Goal: Information Seeking & Learning: Learn about a topic

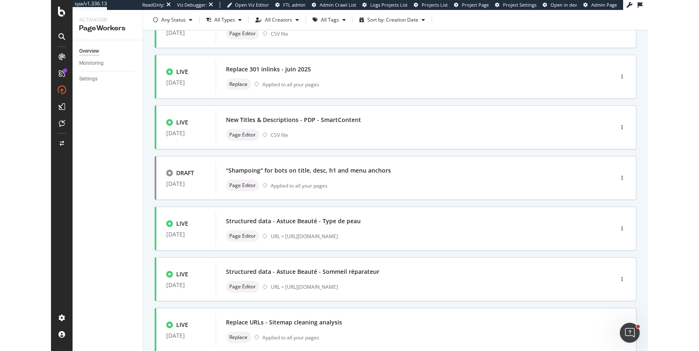
scroll to position [232, 0]
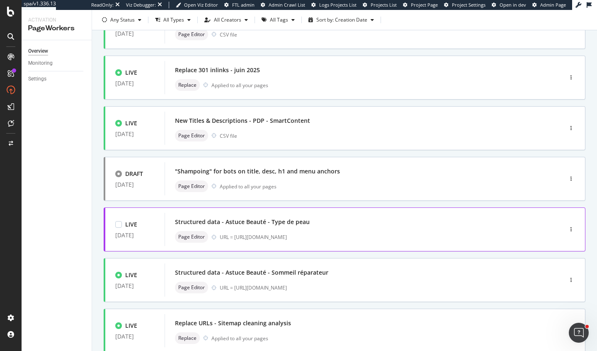
click at [242, 224] on div "Structured data - Astuce Beauté - Type de peau" at bounding box center [242, 222] width 135 height 8
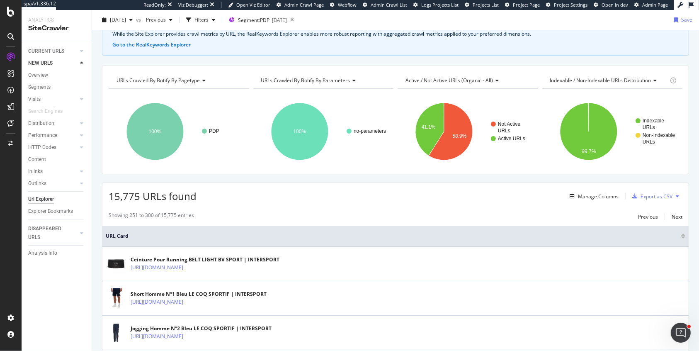
scroll to position [79, 0]
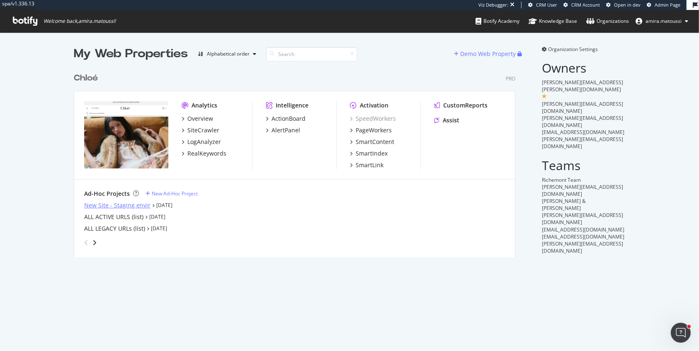
click at [122, 204] on div "New Site - Staging envir" at bounding box center [117, 205] width 66 height 8
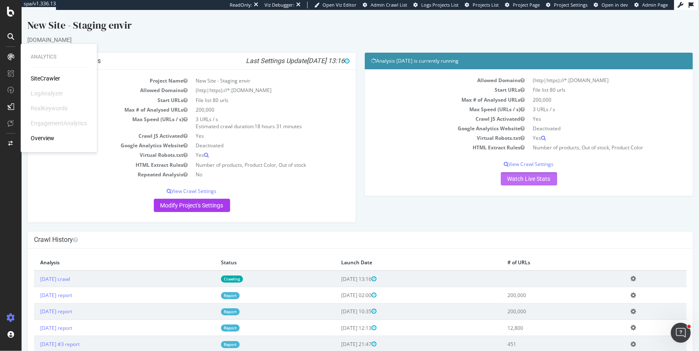
click at [513, 177] on link "Watch Live Stats" at bounding box center [529, 178] width 56 height 13
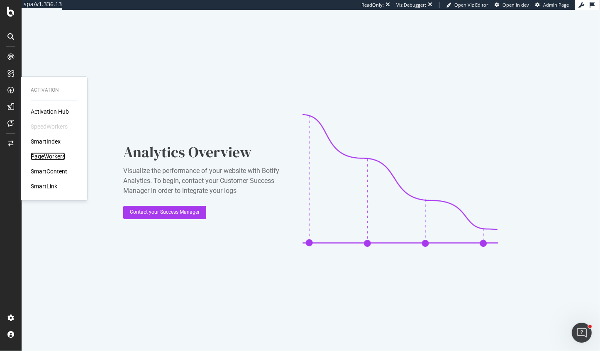
click at [43, 158] on div "PageWorkers" at bounding box center [48, 156] width 34 height 8
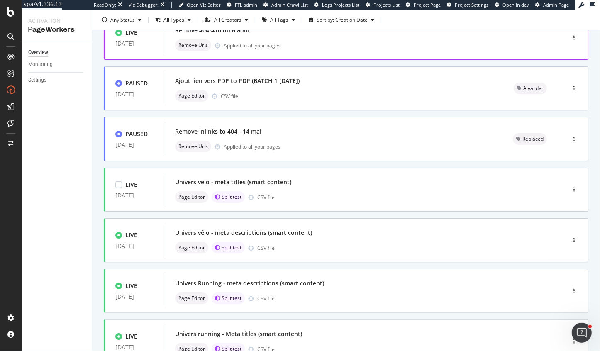
scroll to position [287, 0]
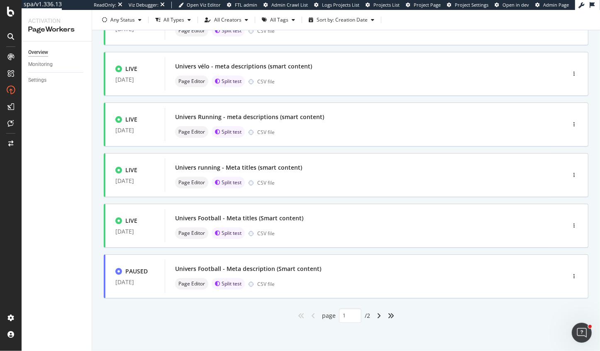
click at [379, 319] on div "angle-right" at bounding box center [378, 315] width 11 height 13
type input "2"
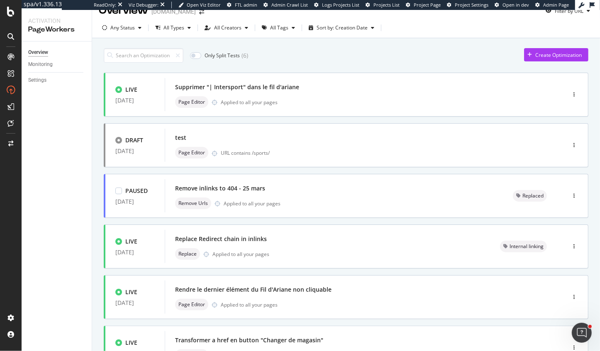
scroll to position [0, 0]
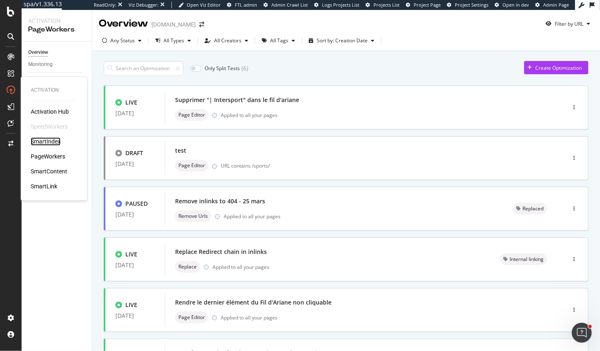
click at [48, 140] on div "SmartIndex" at bounding box center [46, 141] width 30 height 8
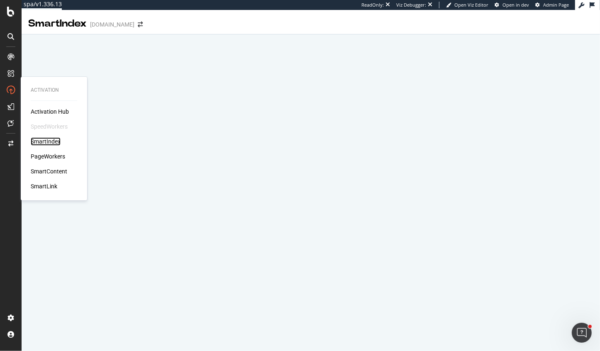
click at [48, 141] on div "SmartIndex" at bounding box center [46, 141] width 30 height 8
click at [58, 157] on div "PageWorkers" at bounding box center [48, 156] width 34 height 8
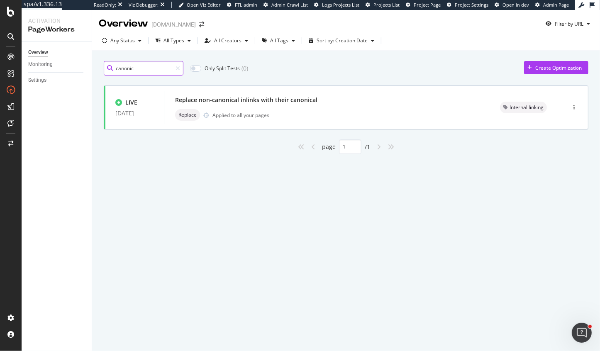
drag, startPoint x: 136, startPoint y: 73, endPoint x: 104, endPoint y: 64, distance: 32.8
click at [104, 64] on input "canonic" at bounding box center [144, 68] width 80 height 15
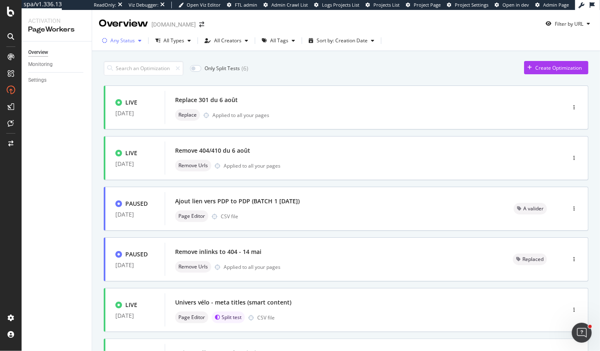
click at [122, 38] on div "Any Status" at bounding box center [122, 40] width 24 height 5
click at [111, 70] on div at bounding box center [109, 71] width 7 height 7
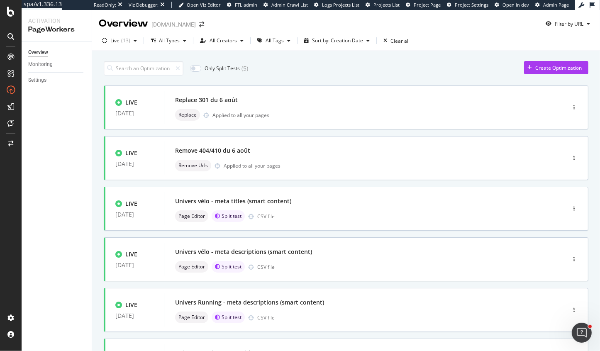
click at [274, 74] on div "Only Split Tests ( 5 ) Create Optimization" at bounding box center [346, 68] width 484 height 15
click at [164, 43] on div "All Types" at bounding box center [169, 40] width 21 height 5
click at [157, 85] on div at bounding box center [156, 85] width 7 height 7
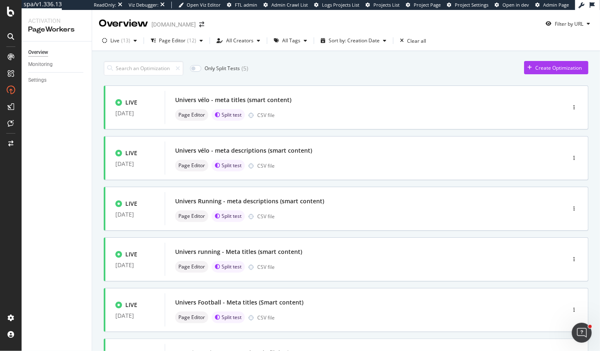
click at [314, 68] on div "Only Split Tests ( 5 ) Create Optimization" at bounding box center [346, 68] width 484 height 15
click at [119, 37] on div "Live ( 13 )" at bounding box center [119, 40] width 41 height 12
click at [106, 86] on div at bounding box center [109, 85] width 7 height 7
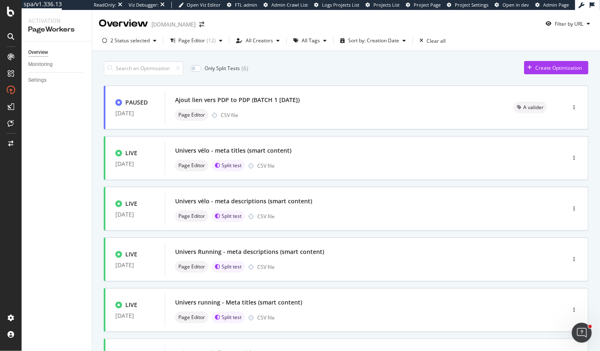
click at [270, 72] on div "Only Split Tests ( 6 ) Create Optimization" at bounding box center [346, 68] width 484 height 15
click at [130, 36] on div "2 Status selected" at bounding box center [129, 40] width 61 height 12
click at [83, 142] on div "Overview Monitoring Settings" at bounding box center [57, 195] width 70 height 309
click at [130, 42] on div "2 Status selected" at bounding box center [129, 40] width 39 height 5
click at [190, 51] on div "2 Status selected Page Editor ( 12 ) All Creators All Tags Sort by: Creation Da…" at bounding box center [346, 42] width 508 height 17
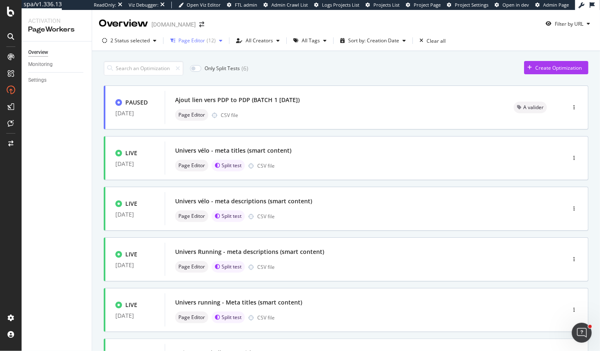
click at [190, 41] on div "Page Editor" at bounding box center [191, 40] width 27 height 5
click at [298, 71] on div "Only Split Tests ( 6 ) Create Optimization" at bounding box center [346, 68] width 484 height 15
click at [122, 37] on div "2 Status selected" at bounding box center [129, 40] width 61 height 12
click at [119, 99] on div "Draft" at bounding box center [122, 99] width 12 height 7
click at [110, 101] on div at bounding box center [109, 99] width 7 height 7
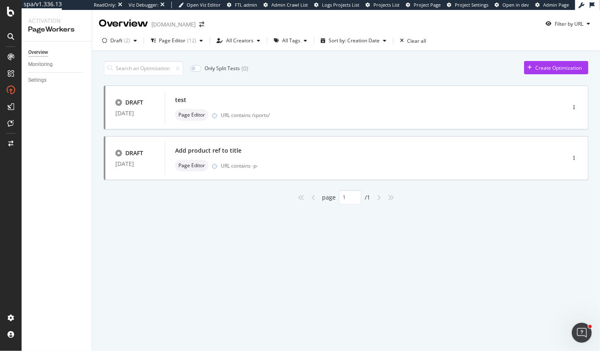
click at [110, 290] on div "Overview www.intersport.fr Filter by URL Draft ( 2 ) Page Editor ( 12 ) All Cre…" at bounding box center [346, 180] width 508 height 341
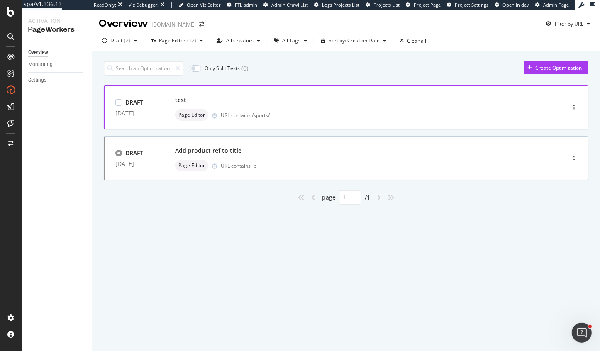
click at [371, 112] on div "URL contains /sports/" at bounding box center [375, 115] width 309 height 7
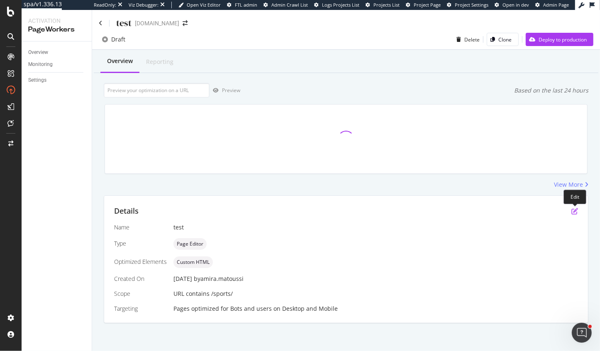
click at [577, 209] on icon "pen-to-square" at bounding box center [574, 211] width 7 height 7
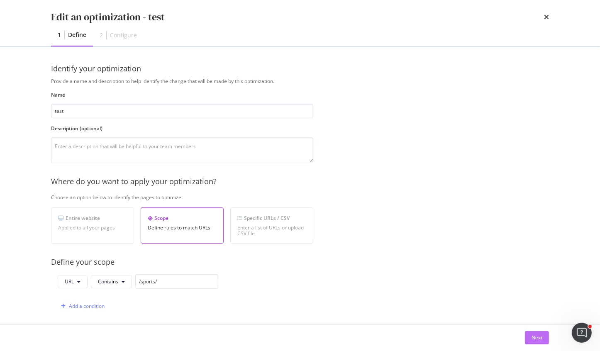
click at [535, 339] on div "Next" at bounding box center [536, 337] width 11 height 7
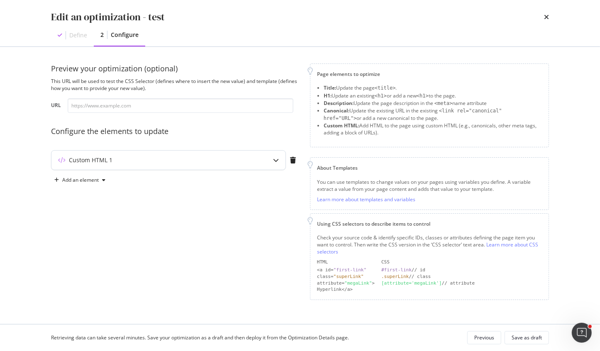
click at [253, 153] on div "Custom HTML 1" at bounding box center [168, 160] width 234 height 19
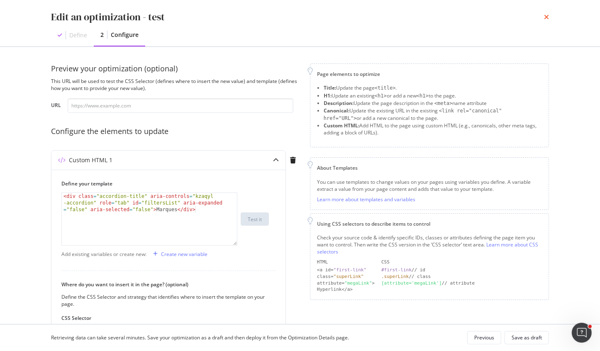
click at [544, 17] on icon "times" at bounding box center [546, 17] width 5 height 7
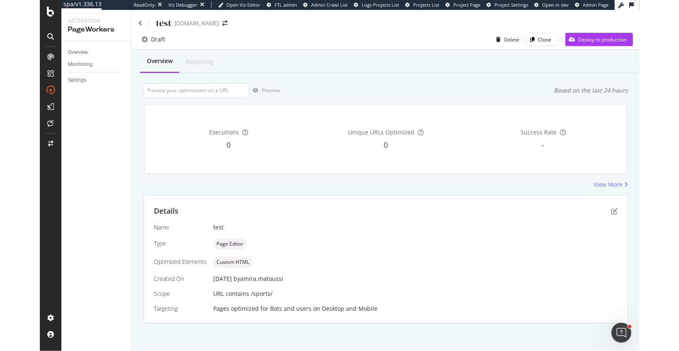
scroll to position [0, 0]
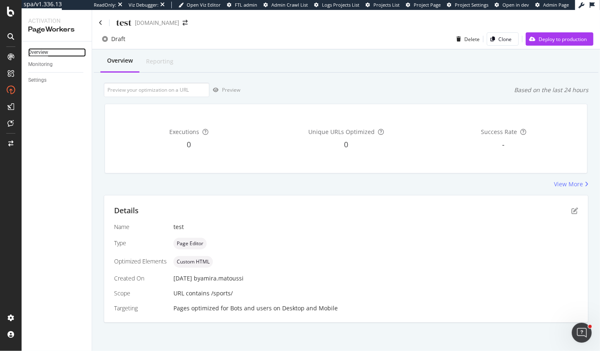
click at [41, 52] on div "Overview" at bounding box center [38, 52] width 20 height 9
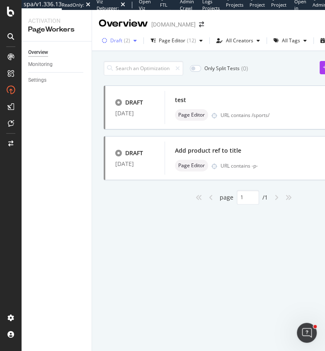
click at [128, 39] on div "( 2 )" at bounding box center [127, 40] width 6 height 5
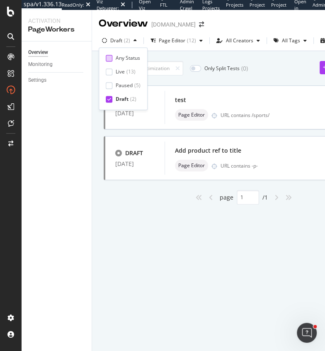
click at [114, 57] on div "Any Status" at bounding box center [123, 57] width 35 height 7
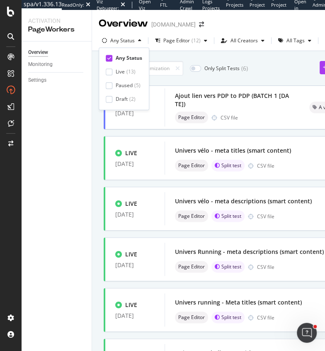
click at [191, 58] on div "Only Split Tests ( 6 ) Create Optimization PAUSED 28 Jul. 2025 Ajout lien vers …" at bounding box center [244, 333] width 280 height 552
click at [43, 59] on div "Monitoring" at bounding box center [59, 64] width 63 height 12
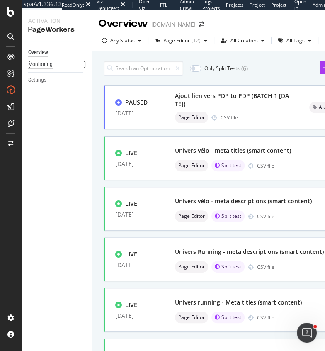
click at [41, 63] on div "Monitoring" at bounding box center [40, 64] width 24 height 9
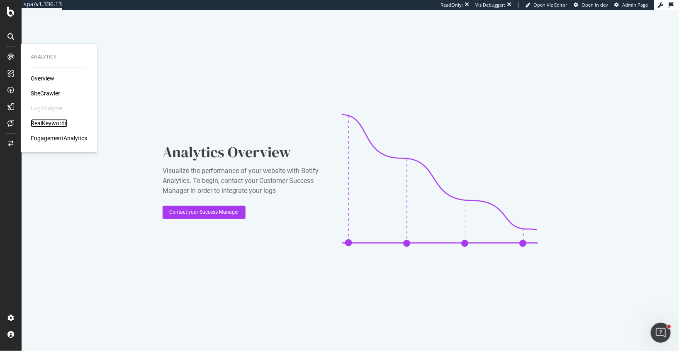
click at [38, 122] on div "RealKeywords" at bounding box center [49, 123] width 37 height 8
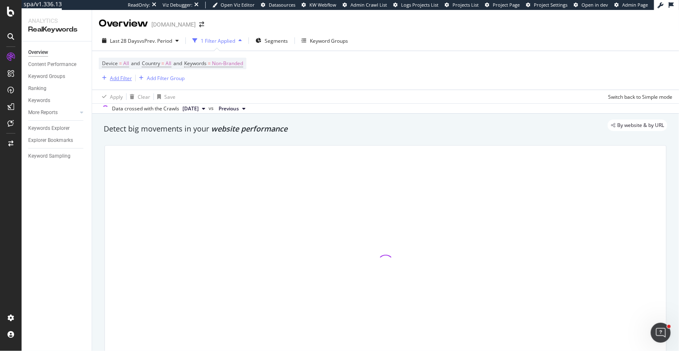
click at [110, 80] on div "Add Filter" at bounding box center [121, 78] width 22 height 7
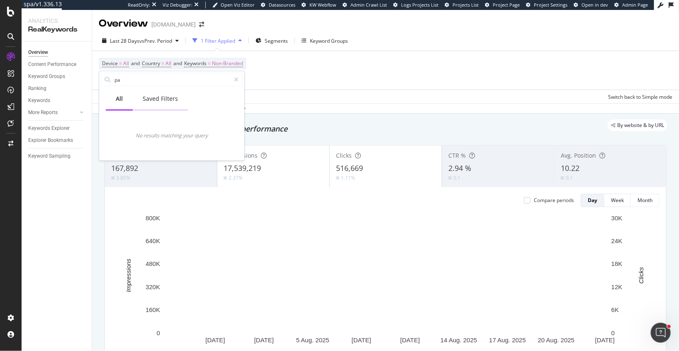
type input "p"
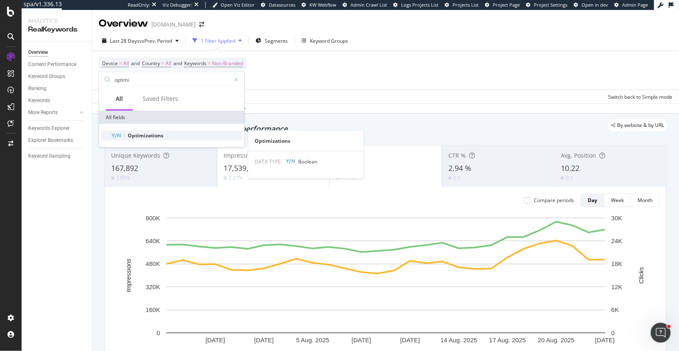
type input "optimi"
click at [152, 134] on span "Optimizations" at bounding box center [146, 135] width 36 height 7
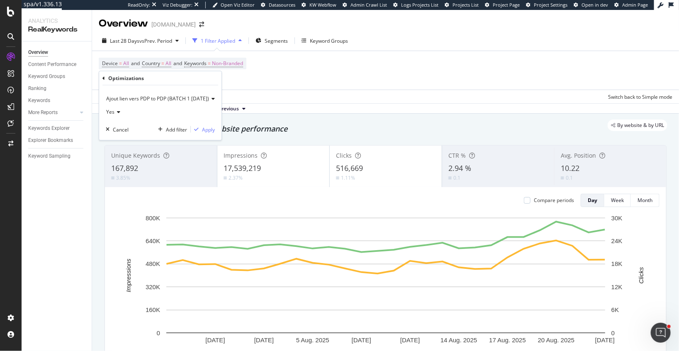
click at [131, 98] on span "Ajout lien vers PDP to PDP (BATCH 1 29/7/2025)" at bounding box center [157, 98] width 103 height 7
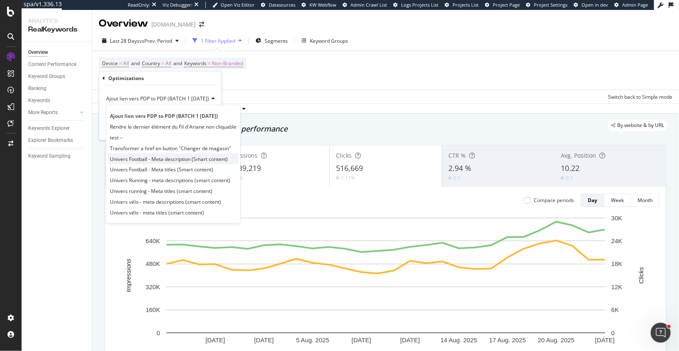
click at [150, 153] on div "Univers Football - Meta description (Smart content)" at bounding box center [173, 158] width 131 height 11
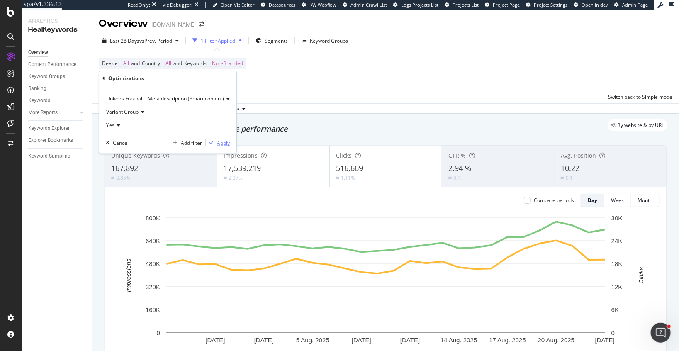
click at [219, 141] on div "Apply" at bounding box center [223, 142] width 13 height 7
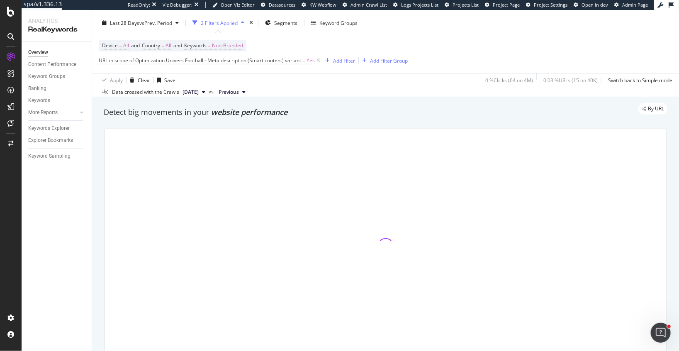
scroll to position [17, 0]
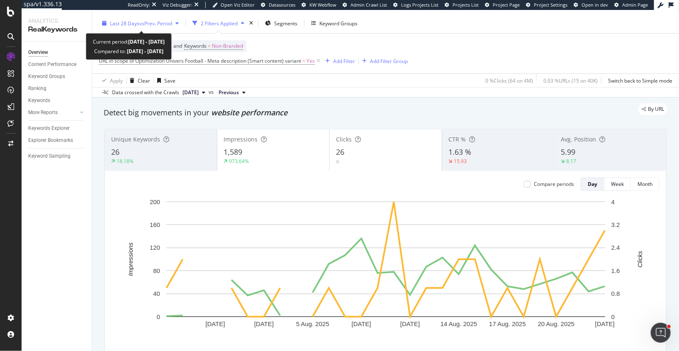
click at [129, 27] on div "Last 28 Days vs Prev. Period" at bounding box center [140, 23] width 83 height 12
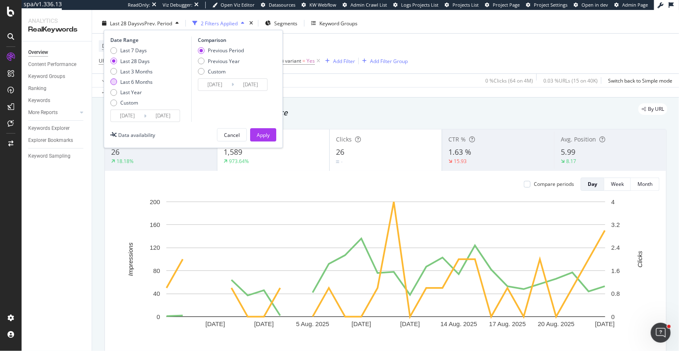
click at [112, 82] on div "Last 6 Months" at bounding box center [113, 81] width 7 height 7
type input "2025/02/24"
type input "2024/08/27"
type input "2025/02/23"
click at [260, 134] on div "Apply" at bounding box center [263, 134] width 13 height 7
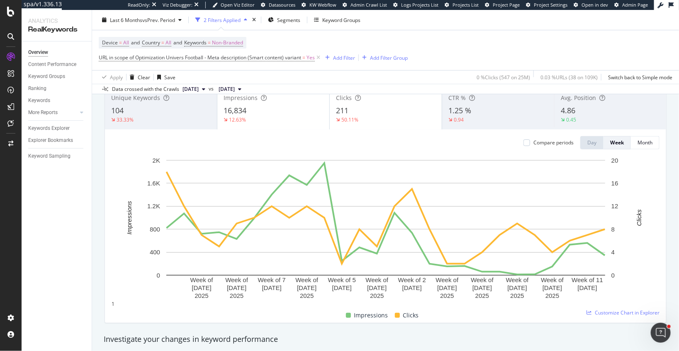
scroll to position [32, 0]
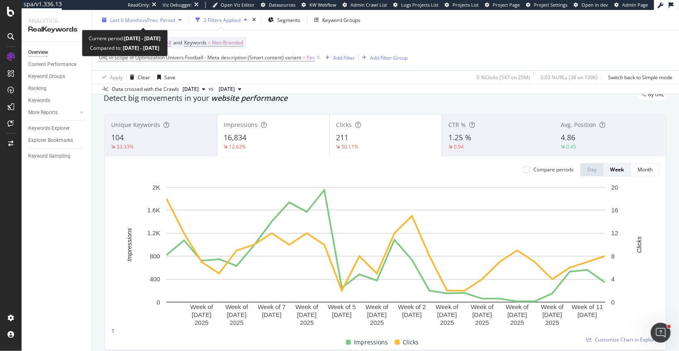
click at [153, 17] on span "vs Prev. Period" at bounding box center [158, 19] width 33 height 7
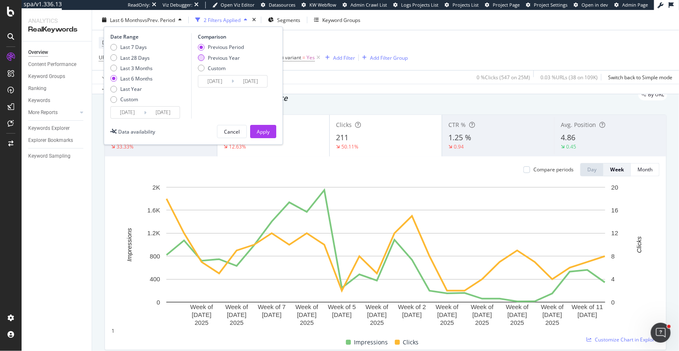
click at [200, 57] on div "Previous Year" at bounding box center [201, 57] width 7 height 7
type input "2024/02/26"
type input "2024/08/24"
click at [260, 134] on div "Apply" at bounding box center [263, 131] width 13 height 12
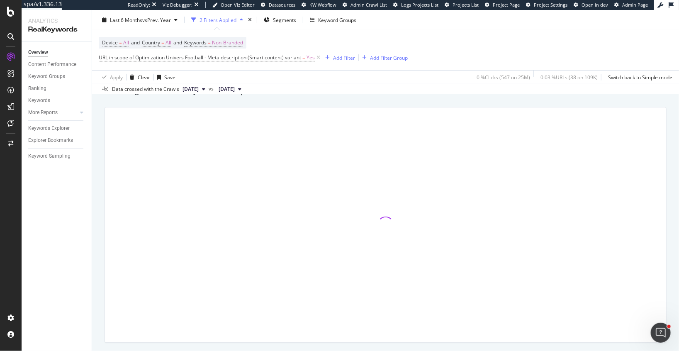
scroll to position [46, 0]
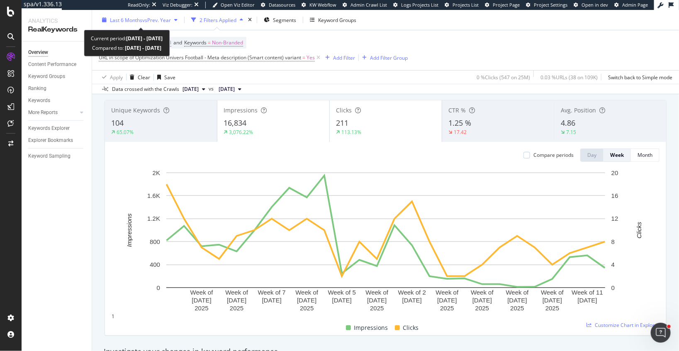
click at [140, 20] on span "Last 6 Months" at bounding box center [126, 19] width 32 height 7
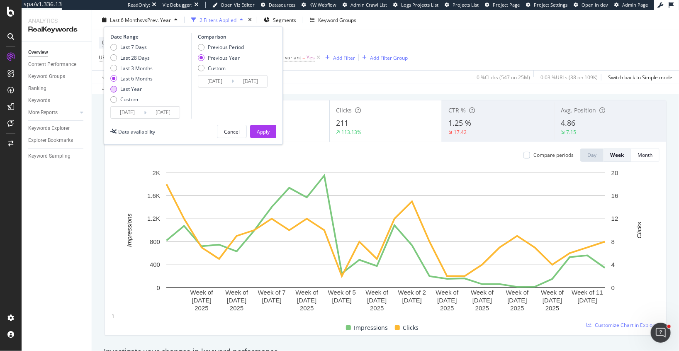
click at [112, 90] on div "Last Year" at bounding box center [113, 88] width 7 height 7
type input "2024/08/24"
click at [114, 77] on div "Last 6 Months" at bounding box center [113, 78] width 7 height 7
type input "2025/02/24"
type input "2024/08/27"
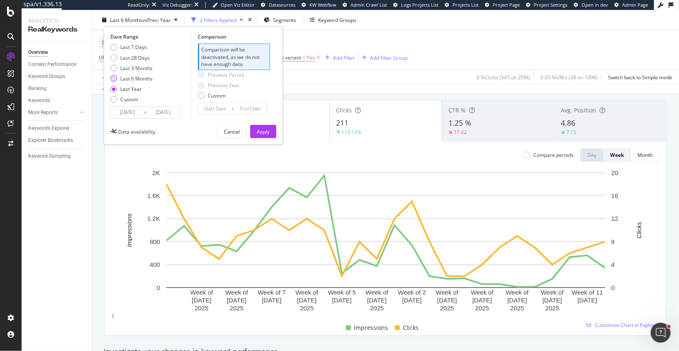
type input "2025/02/23"
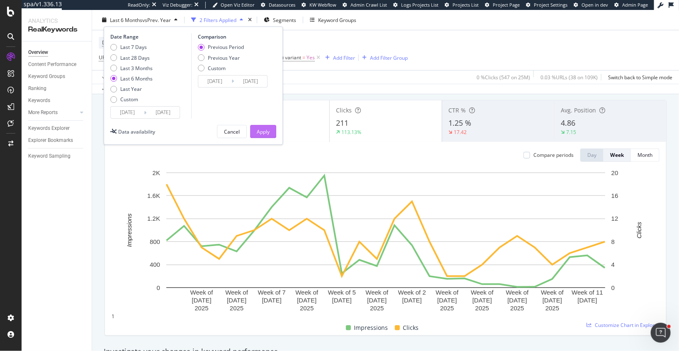
click at [265, 134] on div "Apply" at bounding box center [263, 131] width 13 height 7
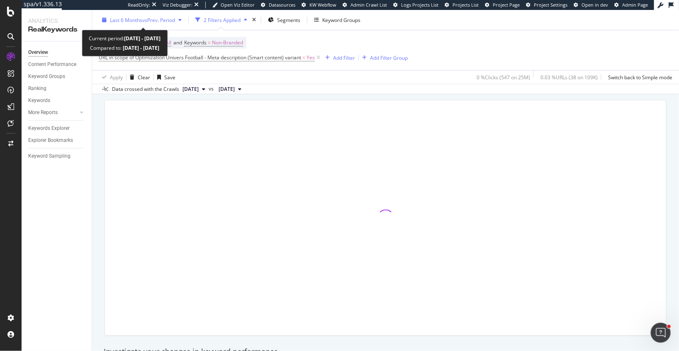
click at [153, 18] on span "vs Prev. Period" at bounding box center [158, 19] width 33 height 7
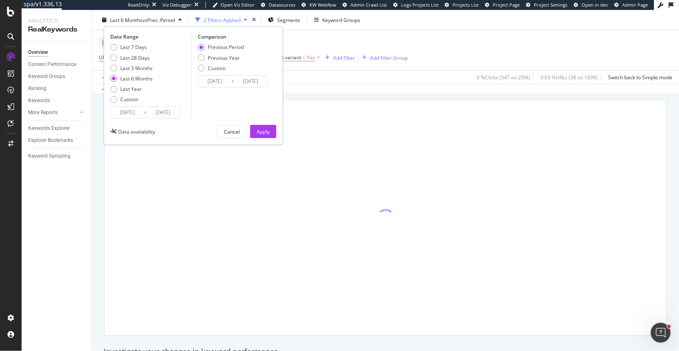
click at [201, 61] on div "Previous Period Previous Year Custom" at bounding box center [221, 59] width 46 height 31
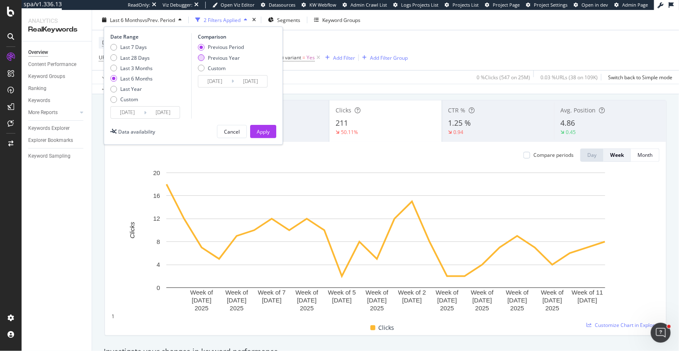
click at [212, 57] on div "Previous Year" at bounding box center [224, 57] width 32 height 7
type input "2024/02/26"
type input "2024/08/24"
click at [265, 128] on div "Apply" at bounding box center [263, 131] width 13 height 7
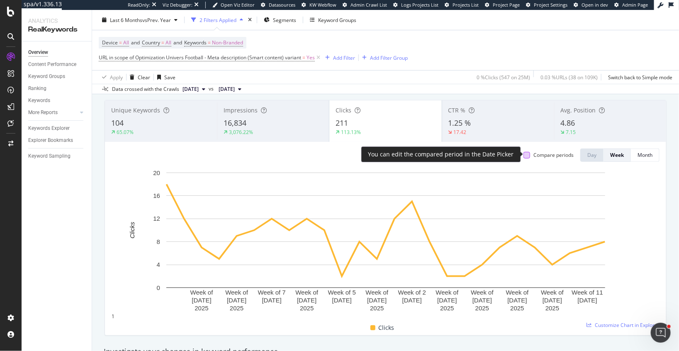
click at [529, 152] on div at bounding box center [526, 155] width 7 height 7
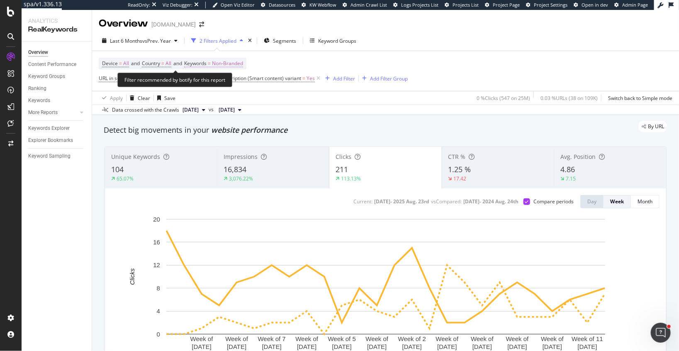
click at [234, 63] on span "Non-Branded" at bounding box center [227, 64] width 31 height 12
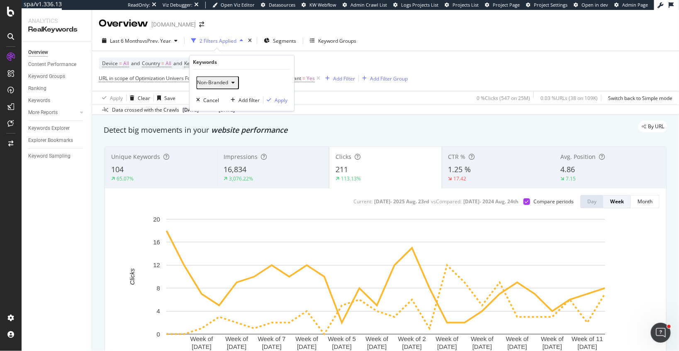
click at [221, 84] on span "Non-Branded" at bounding box center [212, 82] width 31 height 7
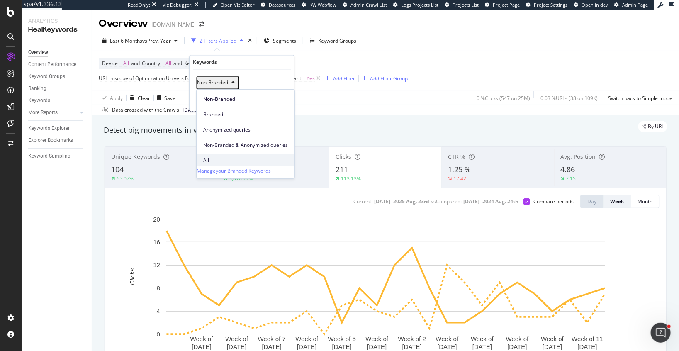
click at [211, 157] on span "All" at bounding box center [245, 160] width 85 height 7
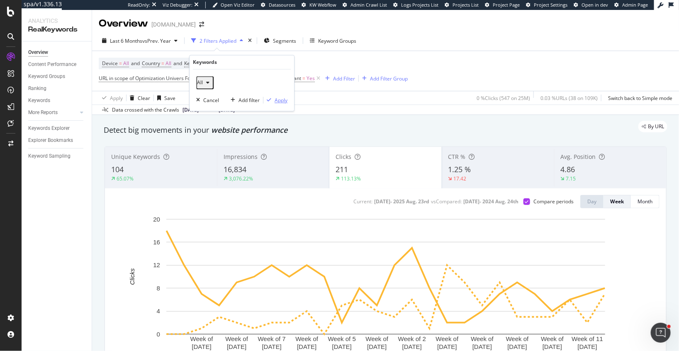
click at [282, 102] on div "Apply" at bounding box center [281, 100] width 13 height 7
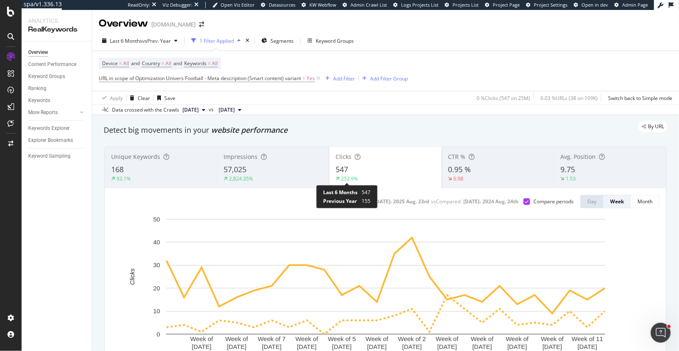
scroll to position [1, 0]
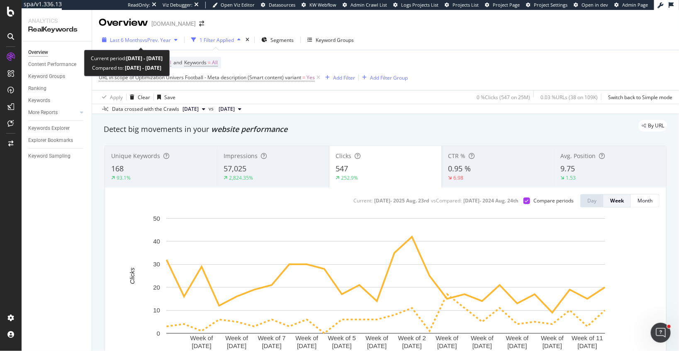
click at [153, 40] on span "vs Prev. Year" at bounding box center [156, 39] width 29 height 7
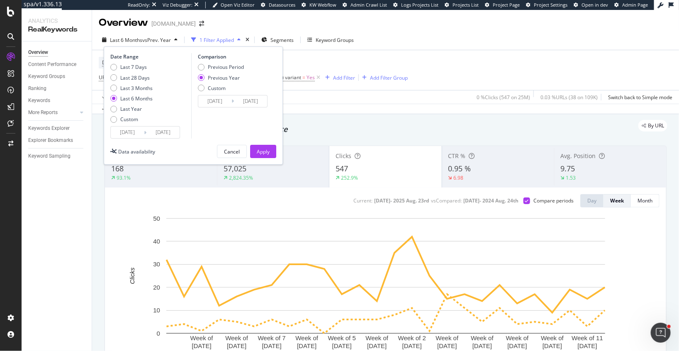
click at [322, 65] on div "Device = All and Country = All and Keywords = All URL in scope of Optimization …" at bounding box center [253, 70] width 309 height 27
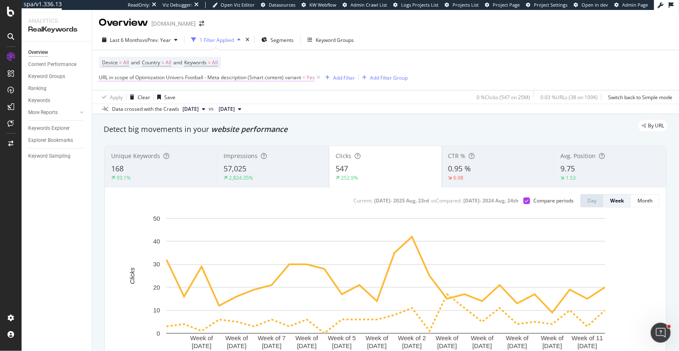
click at [111, 74] on span "URL in scope of Optimization Univers Football - Meta description (Smart content…" at bounding box center [200, 77] width 202 height 7
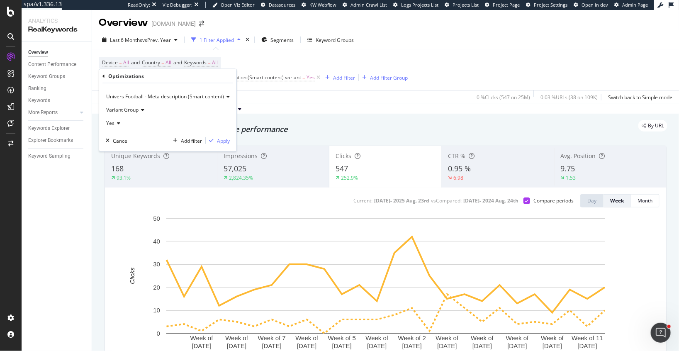
click at [129, 93] on span "Univers Football - Meta description (Smart content)" at bounding box center [165, 96] width 118 height 7
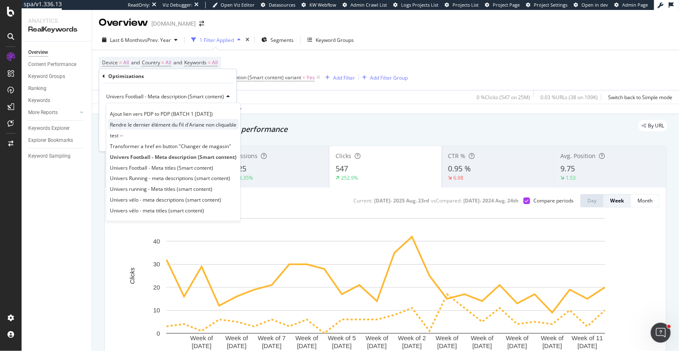
click at [132, 125] on span "Rendre le dernier élément du Fil d'Ariane non cliquable" at bounding box center [173, 124] width 127 height 7
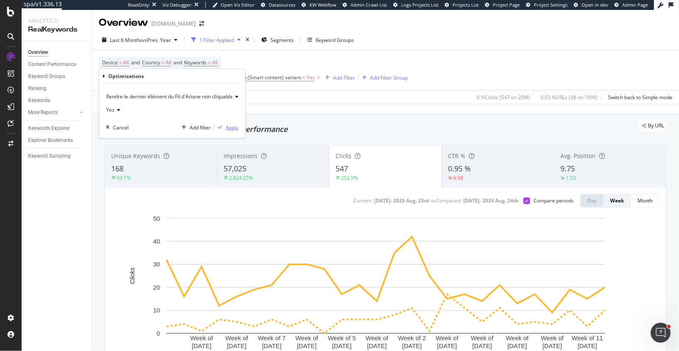
click at [225, 127] on div "button" at bounding box center [219, 127] width 11 height 5
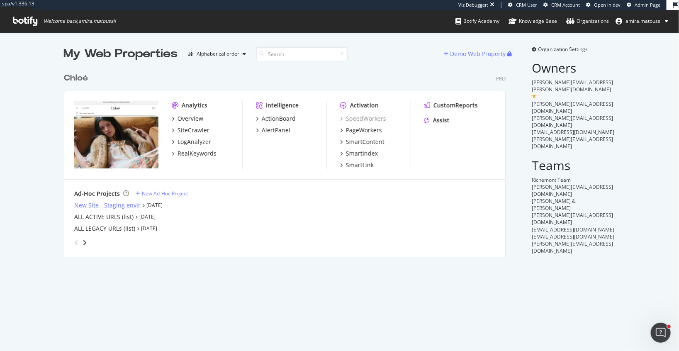
click at [104, 207] on div "New Site - Staging envir" at bounding box center [107, 205] width 66 height 8
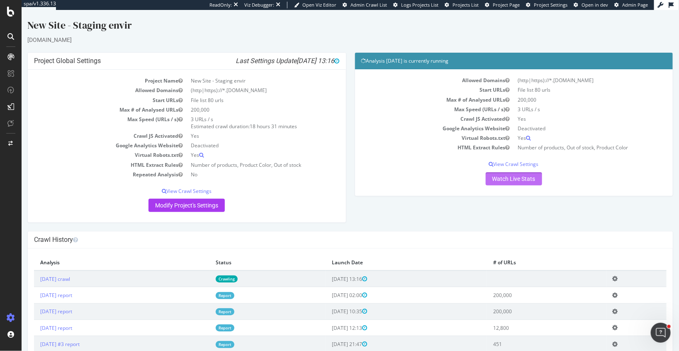
click at [491, 181] on link "Watch Live Stats" at bounding box center [513, 178] width 56 height 13
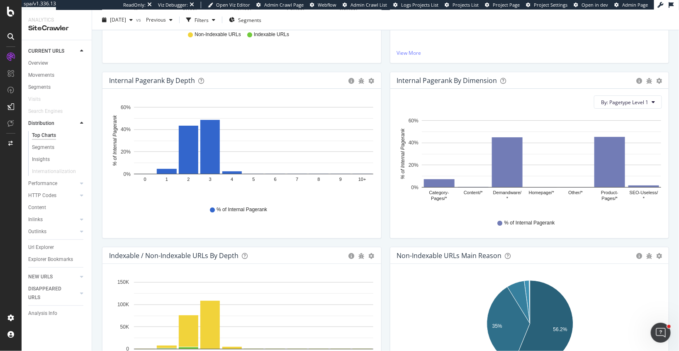
scroll to position [94, 0]
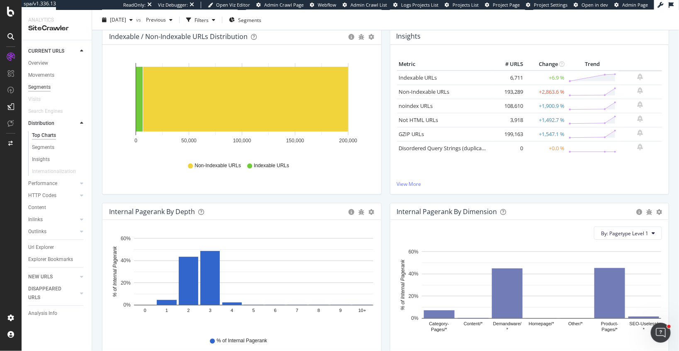
click at [40, 90] on div "Segments" at bounding box center [39, 87] width 22 height 9
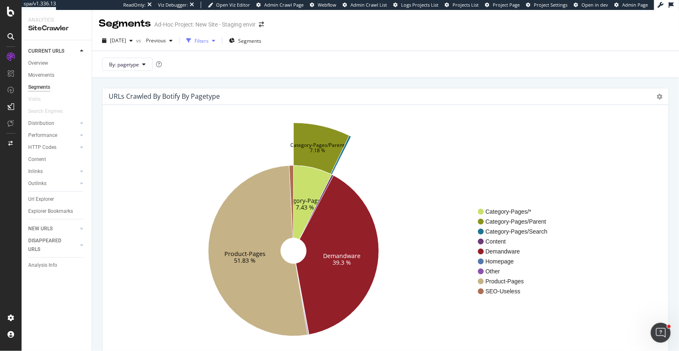
click at [209, 42] on div "Filters" at bounding box center [202, 40] width 14 height 7
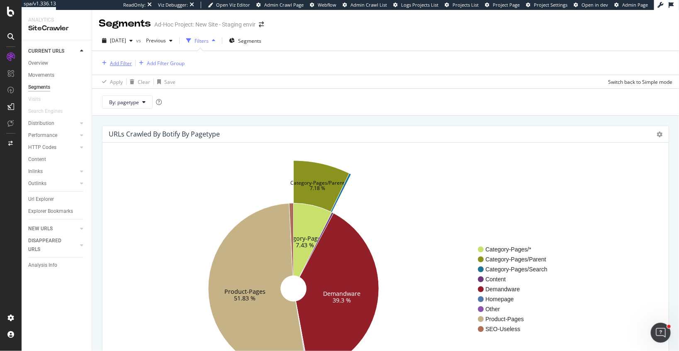
click at [116, 64] on div "Add Filter" at bounding box center [121, 63] width 22 height 7
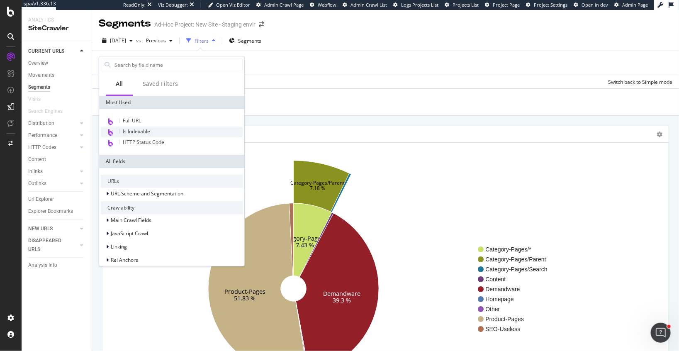
click at [141, 130] on span "Is Indexable" at bounding box center [136, 131] width 27 height 7
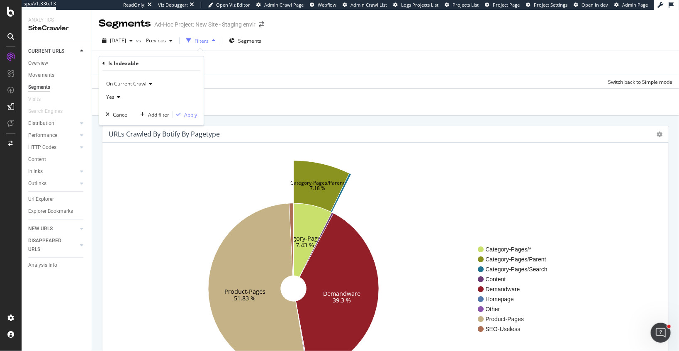
click at [110, 96] on span "Yes" at bounding box center [110, 96] width 8 height 7
click at [119, 124] on div "No" at bounding box center [152, 124] width 89 height 11
click at [185, 113] on div "Apply" at bounding box center [190, 114] width 13 height 7
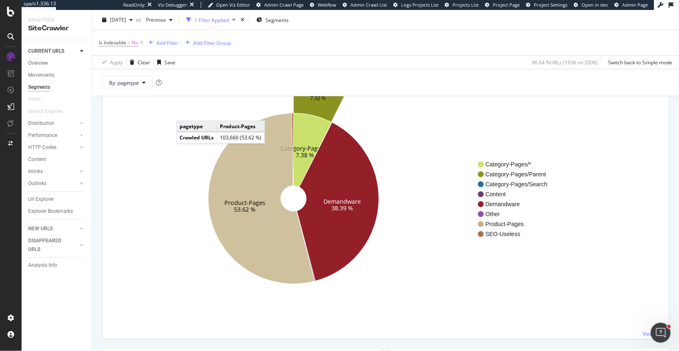
scroll to position [90, 0]
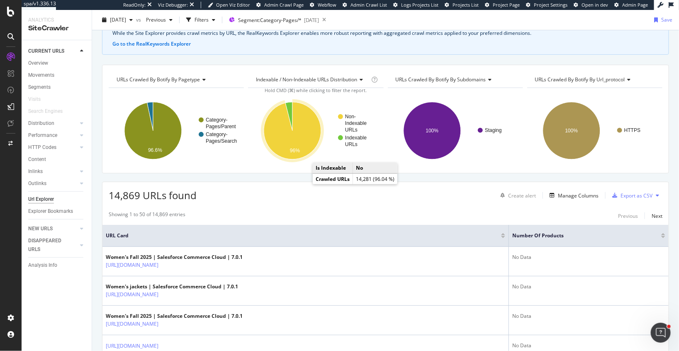
scroll to position [54, 0]
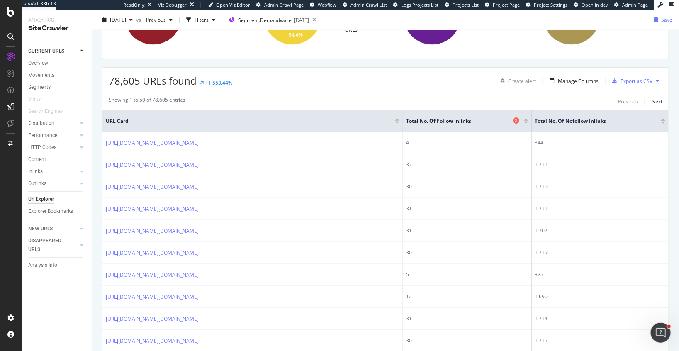
scroll to position [165, 0]
click at [568, 79] on div "Manage Columns" at bounding box center [578, 80] width 41 height 7
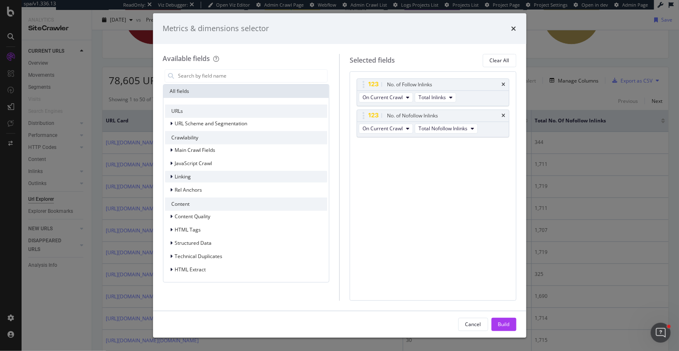
click at [184, 179] on span "Linking" at bounding box center [183, 176] width 16 height 7
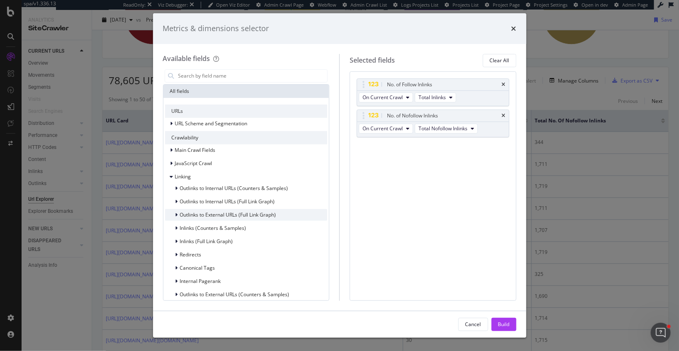
scroll to position [25, 0]
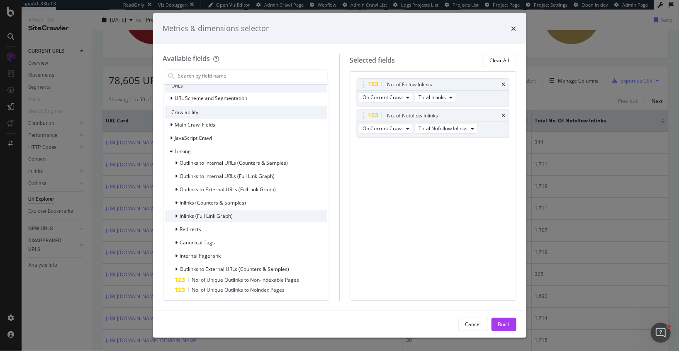
click at [189, 216] on span "Inlinks (Full Link Graph)" at bounding box center [206, 215] width 53 height 7
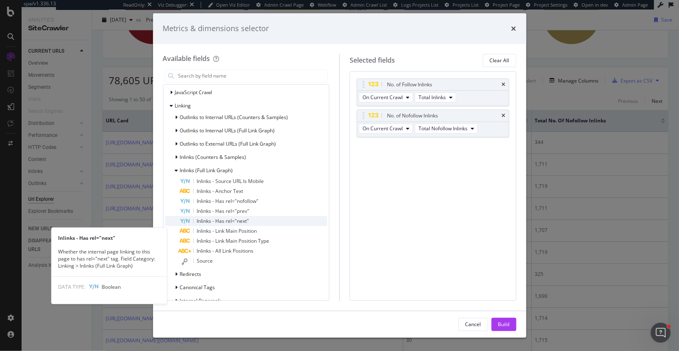
scroll to position [88, 0]
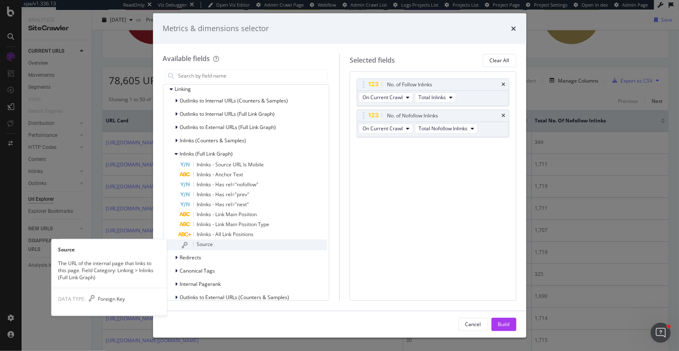
click at [200, 245] on span "Source" at bounding box center [205, 244] width 16 height 7
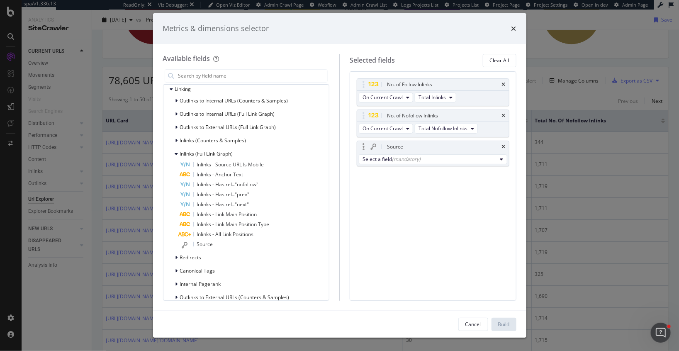
click at [433, 153] on div "Select a field (mandatory)" at bounding box center [433, 159] width 152 height 13
click at [432, 158] on div "Select a field (mandatory)" at bounding box center [430, 159] width 134 height 7
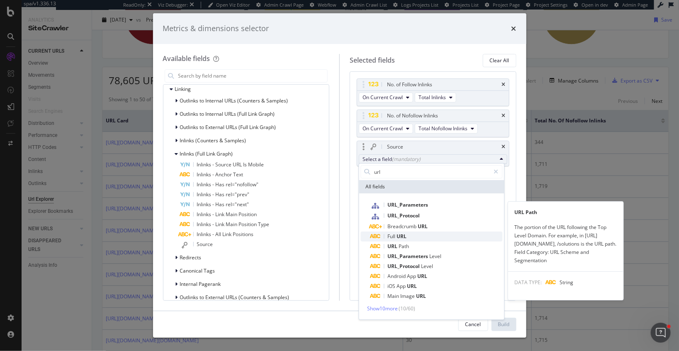
type input "url"
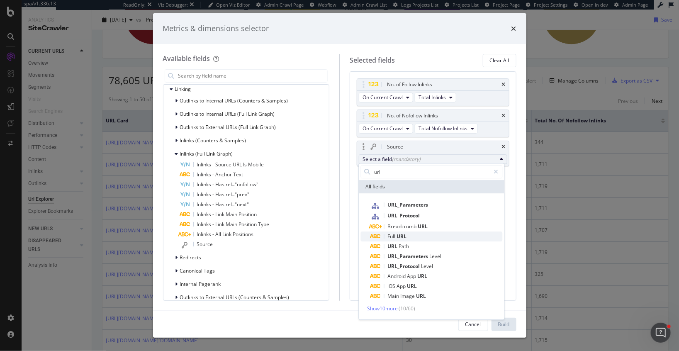
click at [403, 236] on span "URL" at bounding box center [402, 236] width 10 height 7
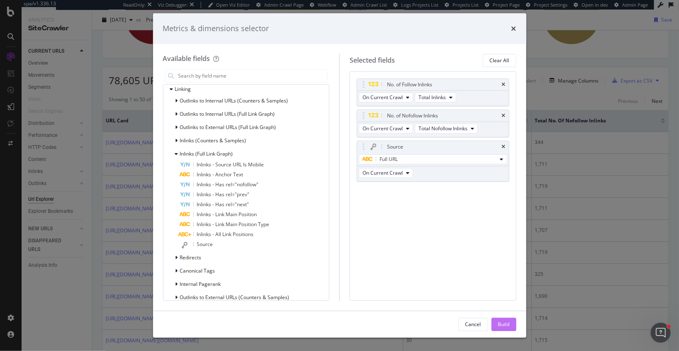
click at [505, 323] on div "Build" at bounding box center [504, 324] width 12 height 7
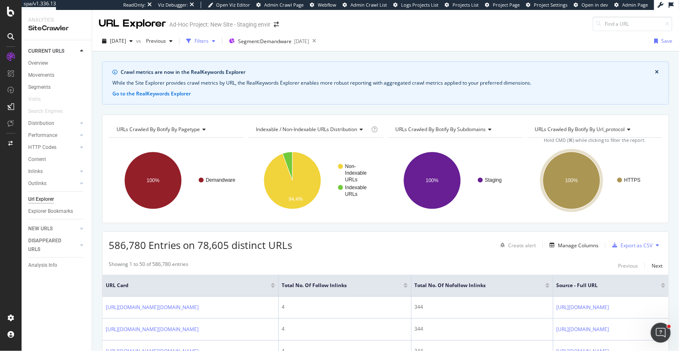
click at [209, 44] on div "Filters" at bounding box center [202, 40] width 14 height 7
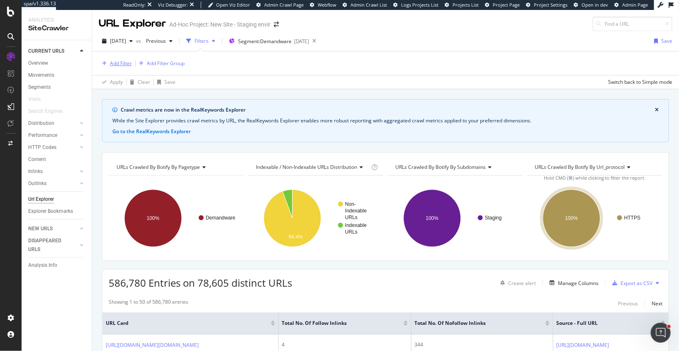
click at [121, 60] on div "Add Filter" at bounding box center [121, 63] width 22 height 7
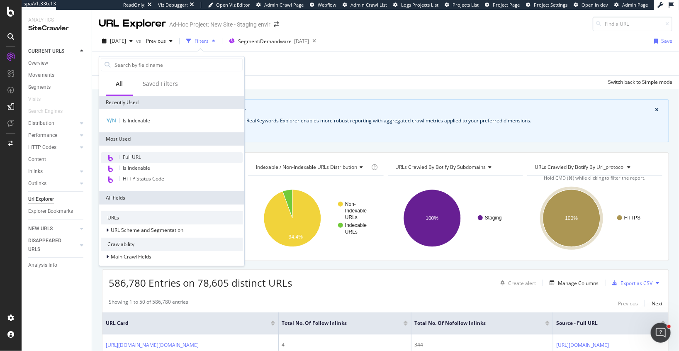
click at [131, 155] on span "Full URL" at bounding box center [132, 156] width 18 height 7
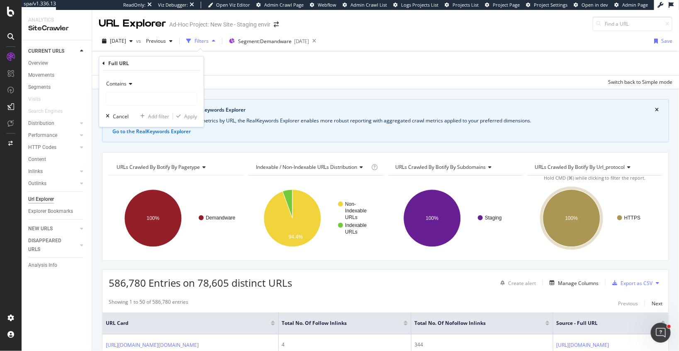
click at [120, 81] on span "Contains" at bounding box center [116, 83] width 20 height 7
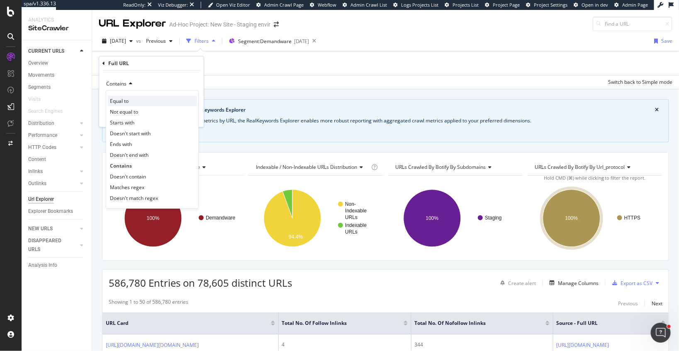
click at [127, 98] on span "Equal to" at bounding box center [119, 100] width 19 height 7
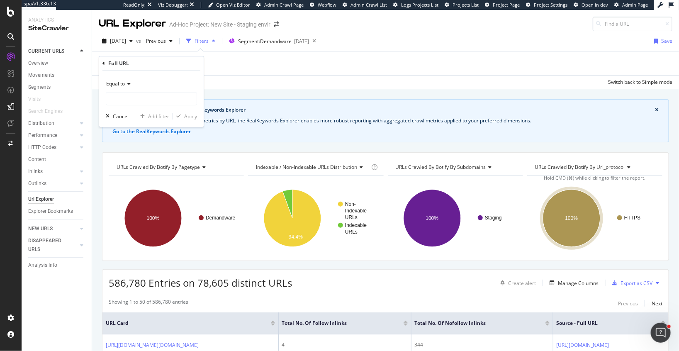
click at [127, 98] on input "text" at bounding box center [151, 98] width 90 height 13
type input "https://fast-stg.chloe.com/on/demandware.store/Sites-ChloeUS-Site/en_US/Page-Sh…"
click at [189, 114] on div "Apply" at bounding box center [190, 116] width 13 height 7
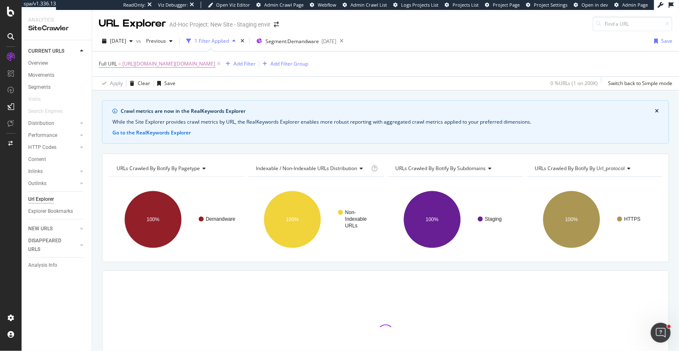
scroll to position [71, 0]
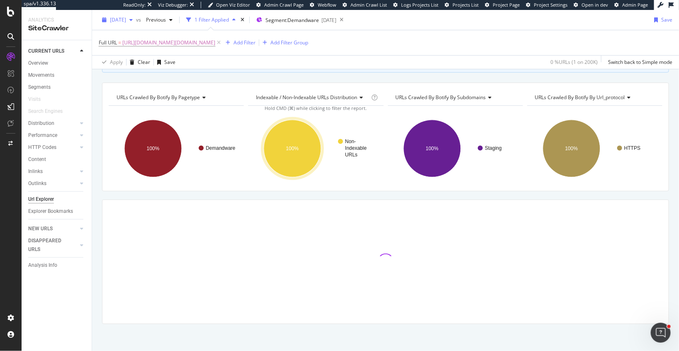
click at [126, 16] on span "2025 Aug. 14th" at bounding box center [118, 19] width 16 height 7
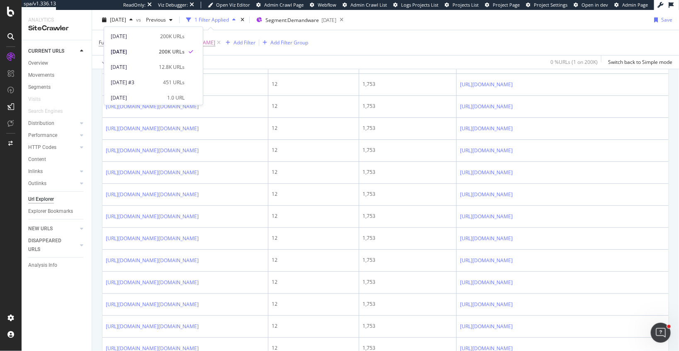
scroll to position [398, 0]
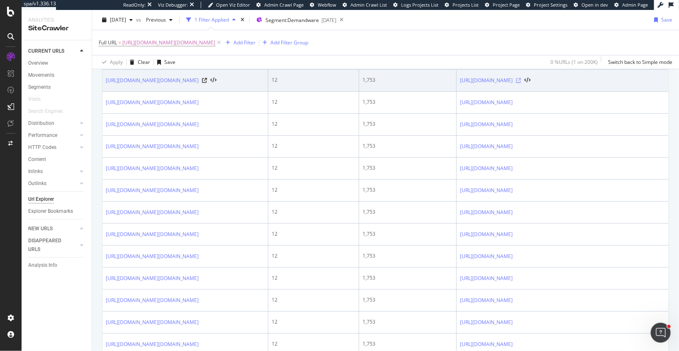
click at [521, 83] on icon at bounding box center [518, 80] width 5 height 5
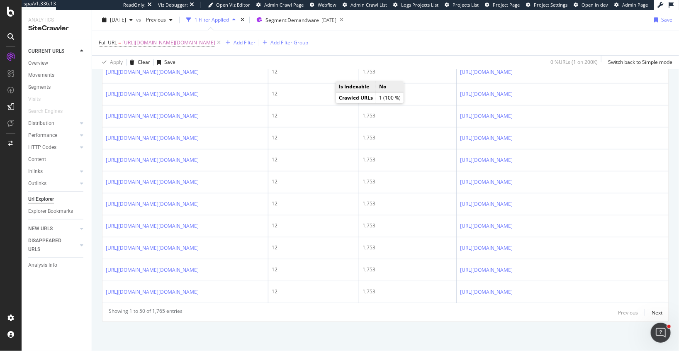
scroll to position [0, 0]
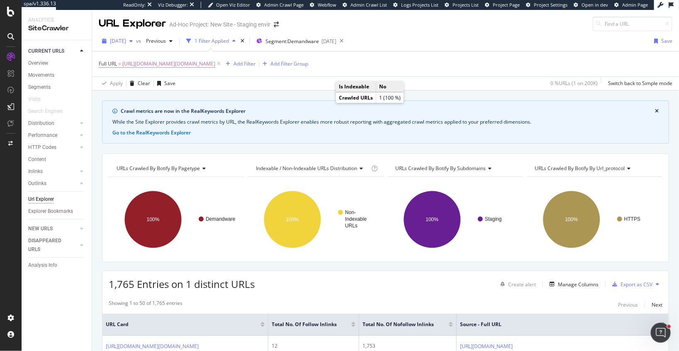
click at [126, 42] on span "2025 Aug. 14th" at bounding box center [118, 40] width 16 height 7
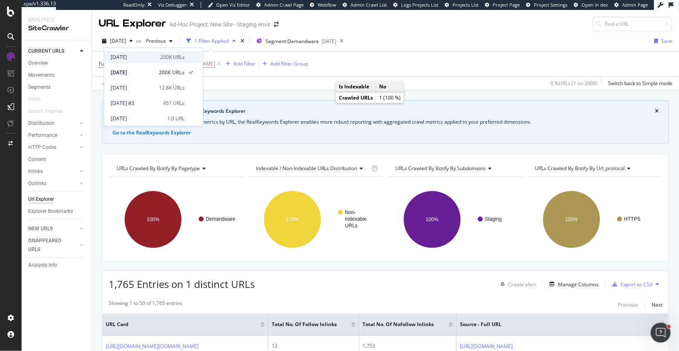
click at [124, 57] on div "2025 Aug. 22nd" at bounding box center [133, 57] width 44 height 7
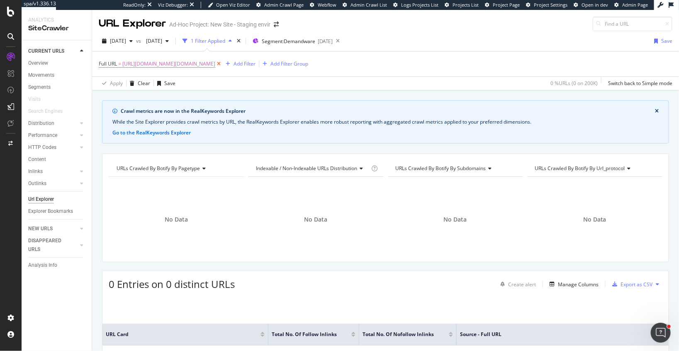
click at [222, 63] on icon at bounding box center [218, 64] width 7 height 8
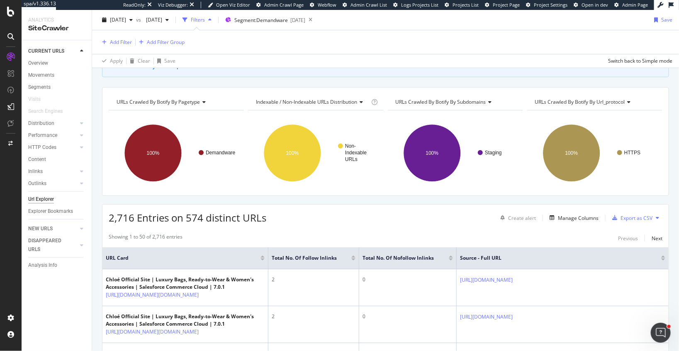
scroll to position [69, 0]
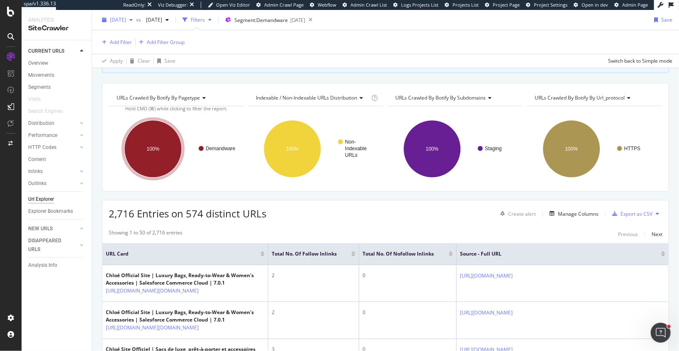
click at [118, 20] on span "2025 Aug. 22nd" at bounding box center [118, 19] width 16 height 7
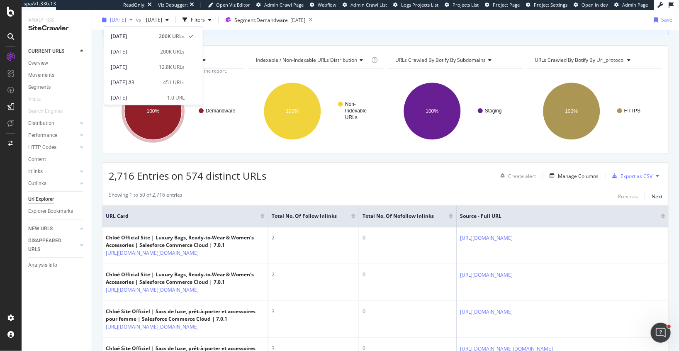
scroll to position [32, 0]
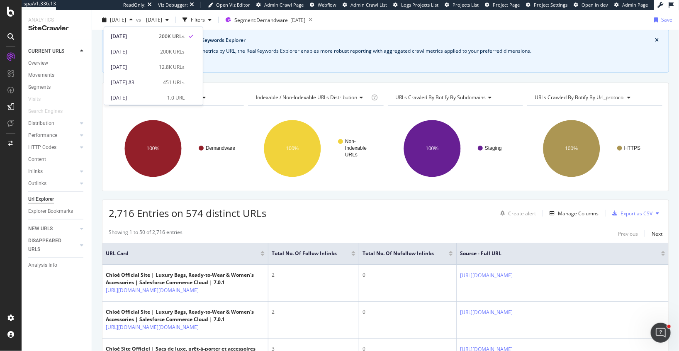
drag, startPoint x: 118, startPoint y: 52, endPoint x: 90, endPoint y: 197, distance: 148.3
click at [90, 198] on body "spa/v1.336.13 ReadOnly: Viz Debugger: Open Viz Editor Admin Crawl Page Webflow …" at bounding box center [339, 175] width 679 height 351
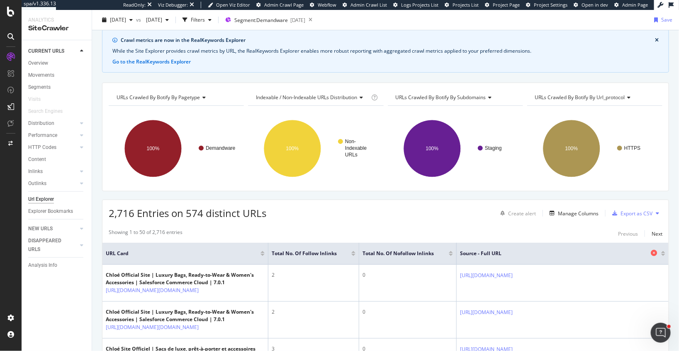
click at [653, 251] on icon at bounding box center [654, 253] width 6 height 6
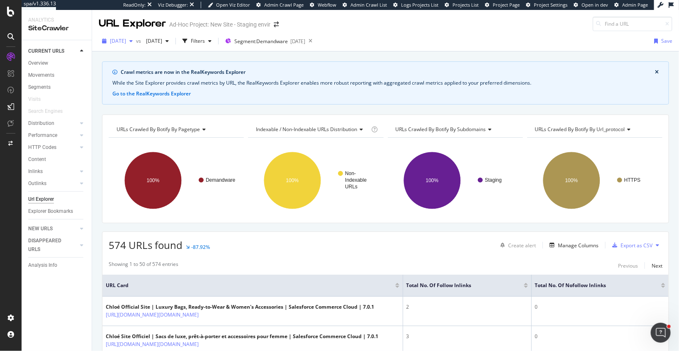
click at [124, 46] on div "2025 Aug. 22nd" at bounding box center [117, 41] width 37 height 12
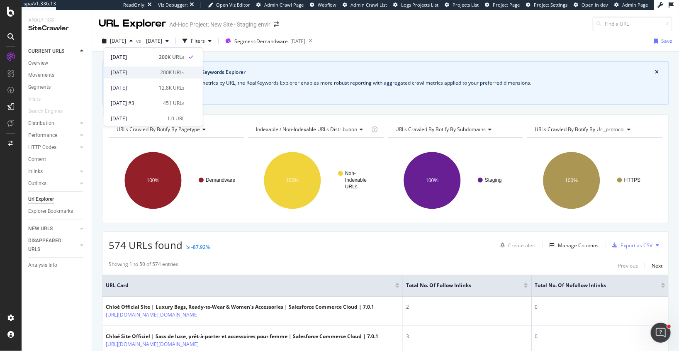
click at [126, 75] on div "2025 Aug. 14th" at bounding box center [133, 72] width 44 height 7
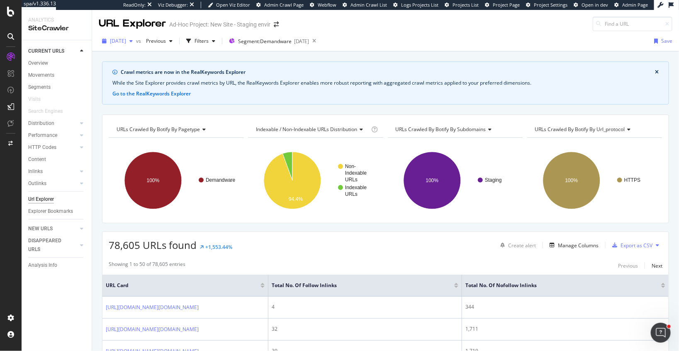
click at [117, 40] on span "2025 Aug. 14th" at bounding box center [118, 40] width 16 height 7
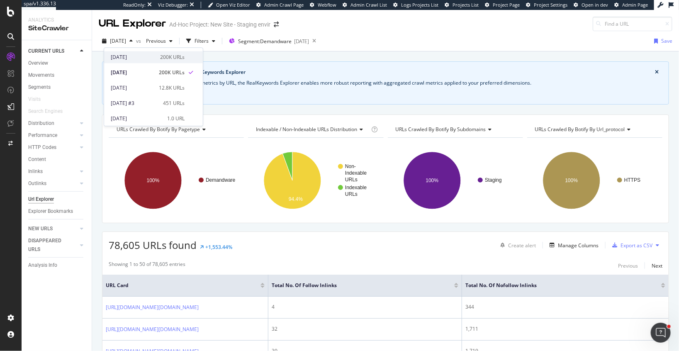
click at [121, 59] on div "2025 Aug. 22nd" at bounding box center [133, 57] width 44 height 7
